Goal: Information Seeking & Learning: Learn about a topic

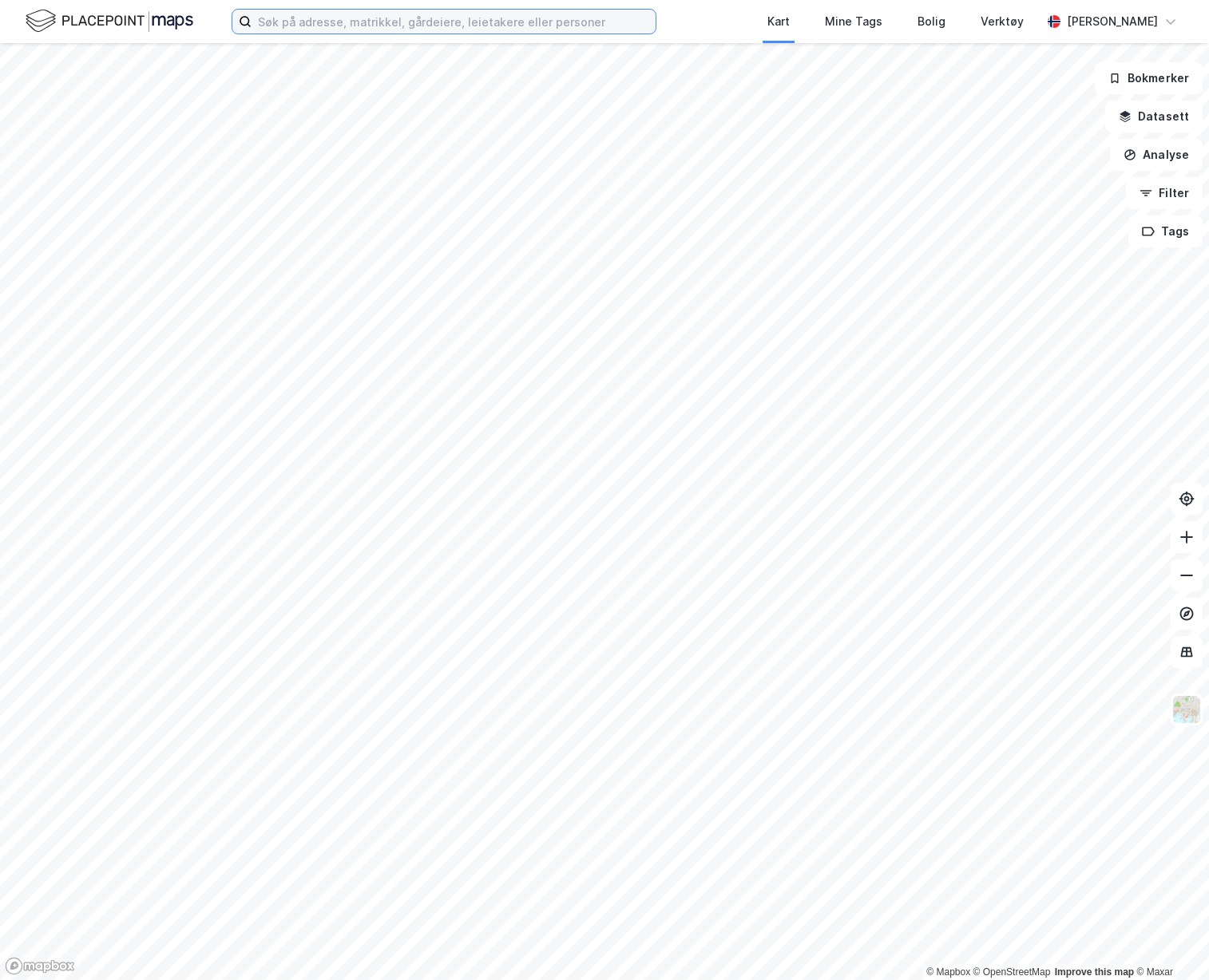
click at [449, 14] on input at bounding box center [453, 22] width 404 height 24
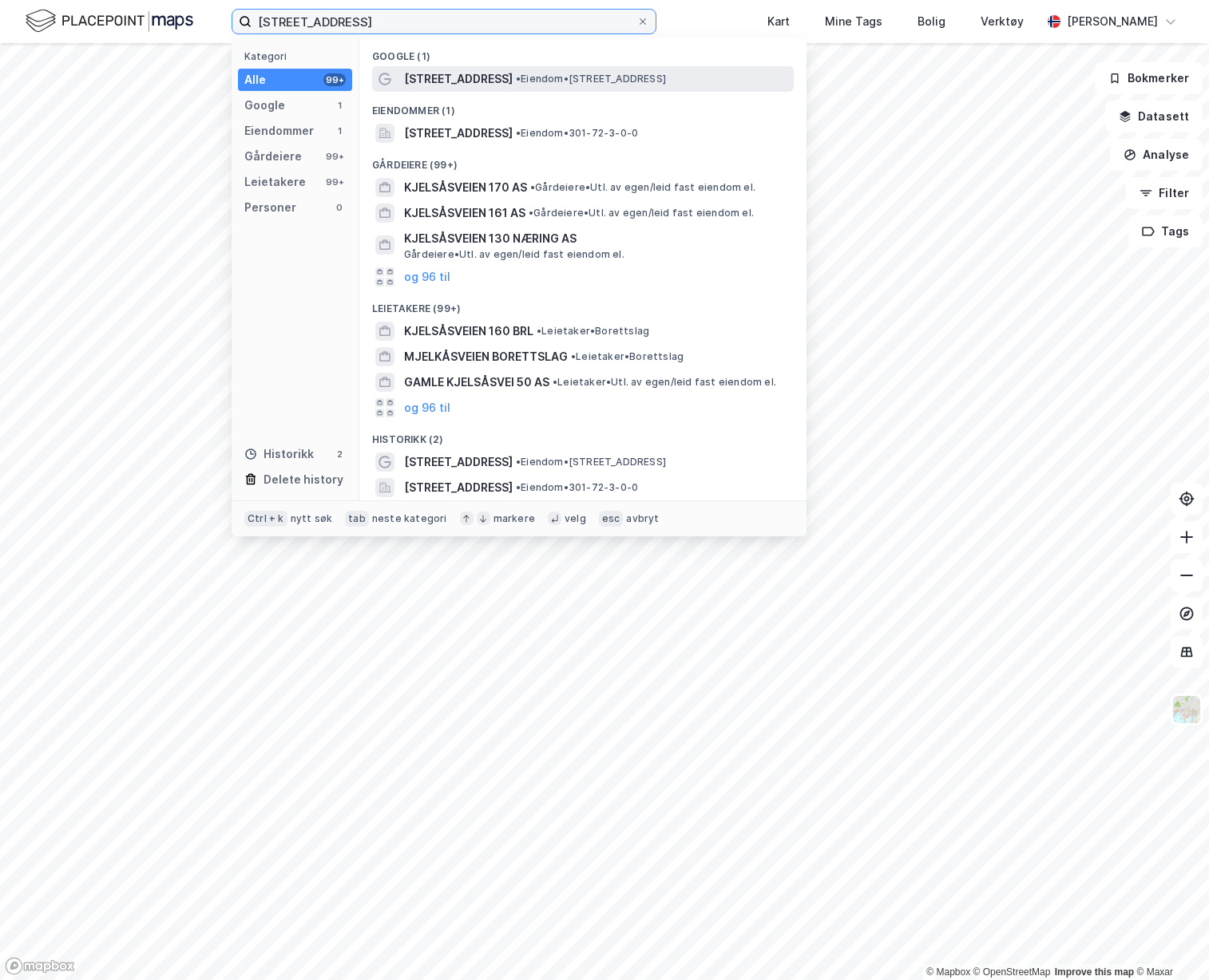
type input "[STREET_ADDRESS]"
click at [533, 86] on div "[STREET_ADDRESS] • Eiendom • [STREET_ADDRESS]" at bounding box center [597, 78] width 386 height 19
